Goal: Use online tool/utility: Utilize a website feature to perform a specific function

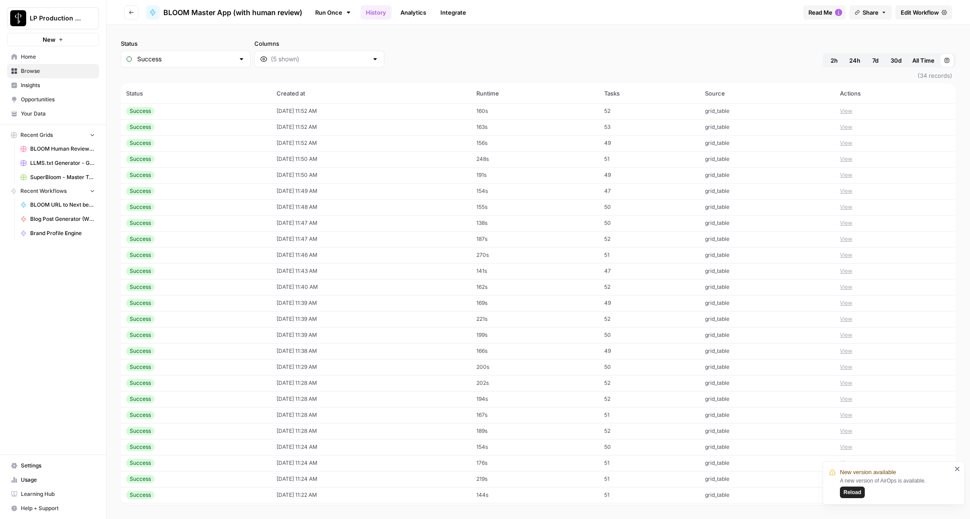
click at [30, 58] on span "Home" at bounding box center [58, 57] width 74 height 8
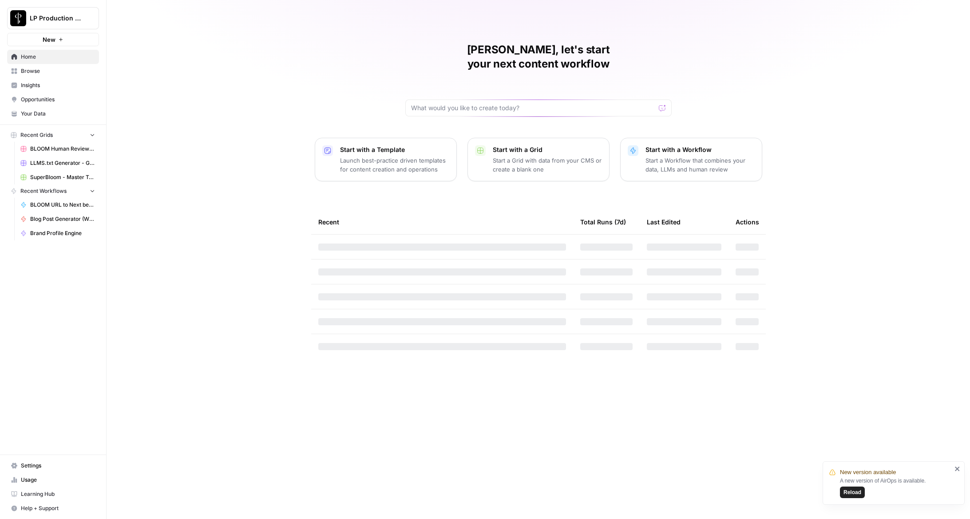
click at [30, 76] on link "Browse" at bounding box center [53, 71] width 92 height 14
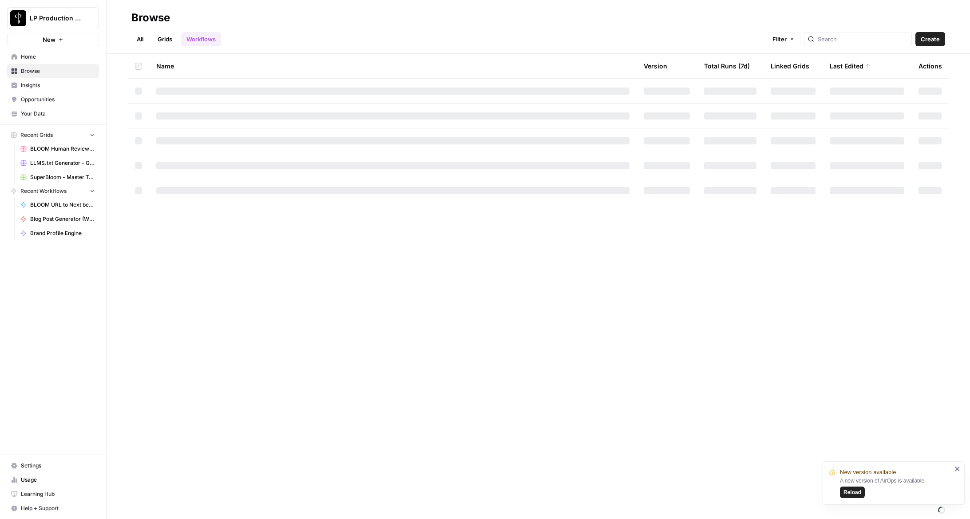
click at [165, 41] on link "Grids" at bounding box center [164, 39] width 25 height 14
click at [141, 42] on link "All" at bounding box center [139, 39] width 17 height 14
click at [189, 42] on link "Workflows" at bounding box center [201, 39] width 40 height 14
click at [878, 40] on input "search" at bounding box center [863, 39] width 90 height 9
type input "w"
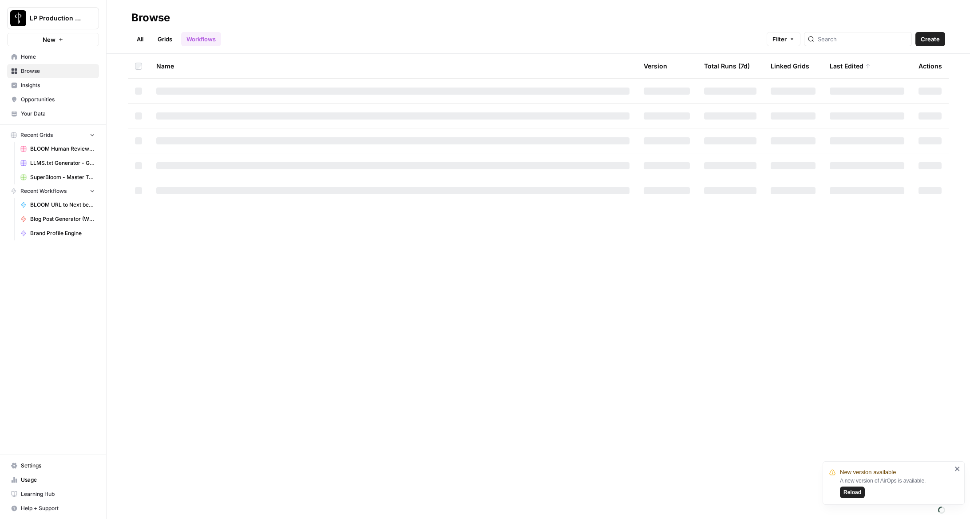
click at [140, 42] on link "All" at bounding box center [139, 39] width 17 height 14
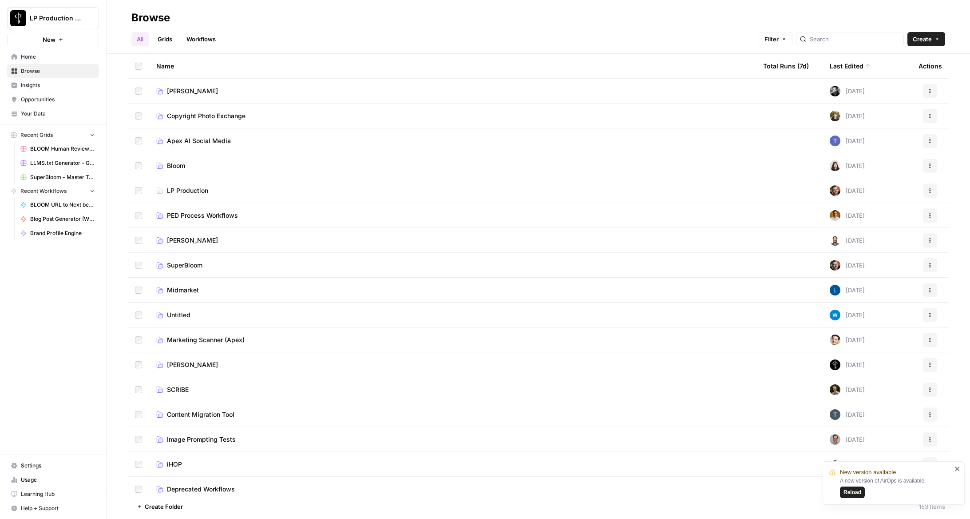
click at [179, 188] on span "LP Production" at bounding box center [187, 190] width 41 height 9
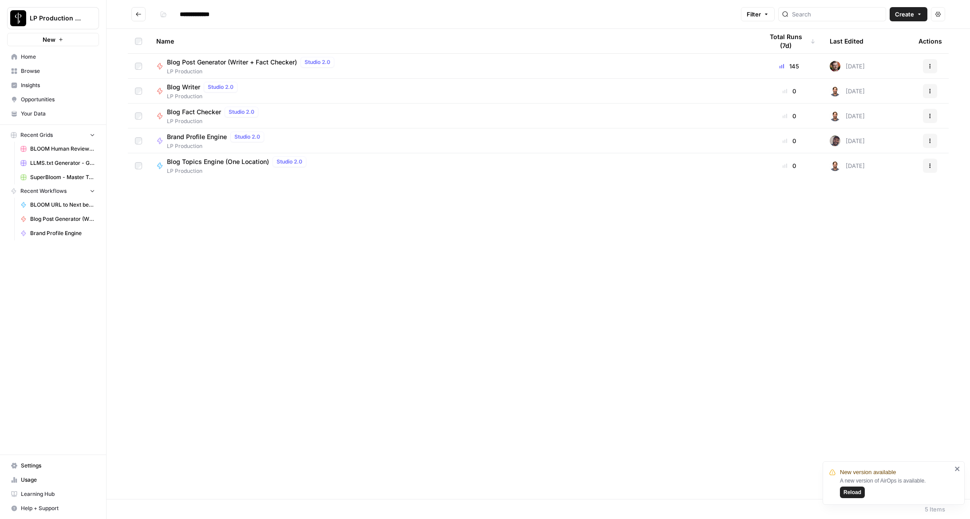
click at [188, 61] on span "Blog Post Generator (Writer + Fact Checker)" at bounding box center [232, 62] width 130 height 9
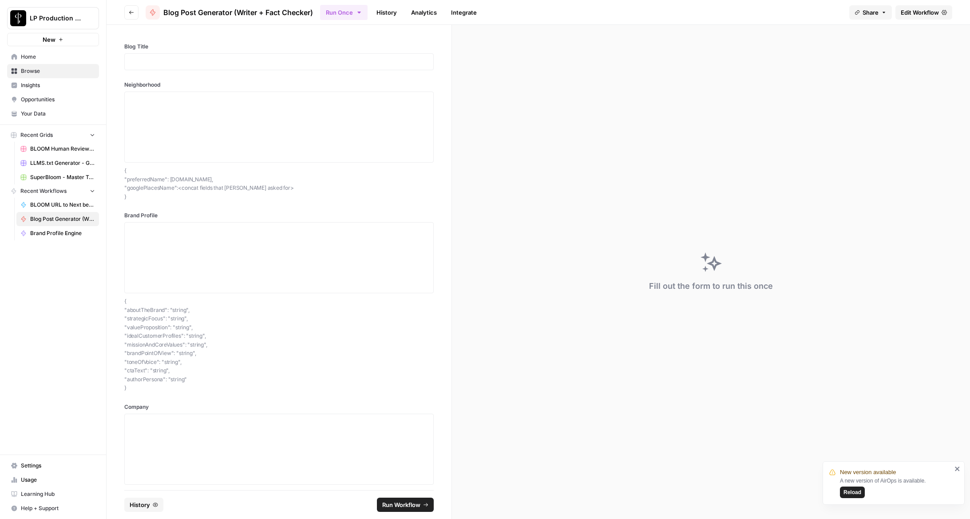
drag, startPoint x: 127, startPoint y: 189, endPoint x: 173, endPoint y: 187, distance: 45.8
click at [173, 187] on p "{ "preferredName": [DOMAIN_NAME], "googlePlacesName": <concat fields that [PERS…" at bounding box center [279, 183] width 310 height 35
copy p "googlePlacesName"
